Goal: Transaction & Acquisition: Purchase product/service

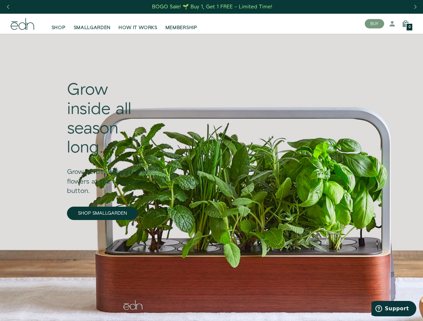
click at [415, 7] on div "Next slide" at bounding box center [414, 7] width 9 height 15
click at [8, 7] on div "Previous slide" at bounding box center [7, 7] width 9 height 15
click at [374, 24] on button "BUY" at bounding box center [373, 23] width 19 height 9
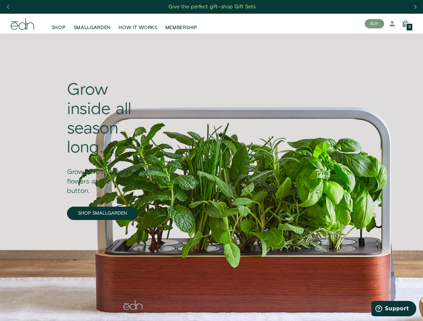
click at [392, 24] on icon at bounding box center [392, 24] width 8 height 8
click at [405, 24] on icon at bounding box center [405, 24] width 8 height 8
click at [405, 24] on div at bounding box center [211, 160] width 423 height 321
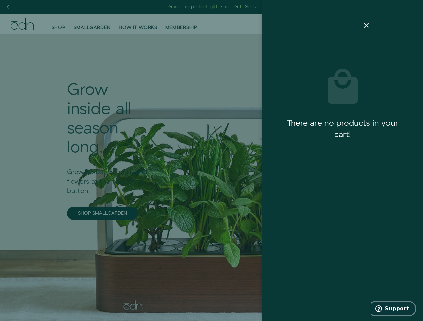
click at [394, 309] on span "Support" at bounding box center [397, 309] width 24 height 6
